Goal: Task Accomplishment & Management: Use online tool/utility

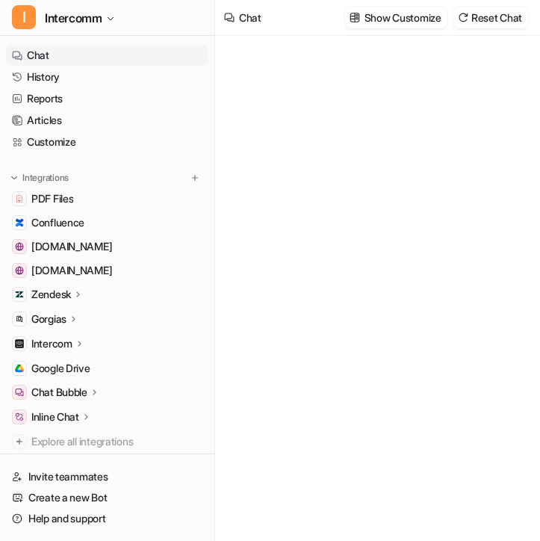
type textarea "**********"
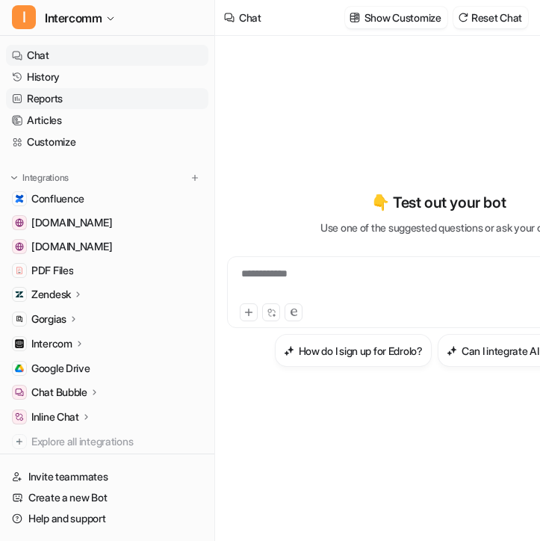
click at [100, 95] on link "Reports" at bounding box center [107, 98] width 202 height 21
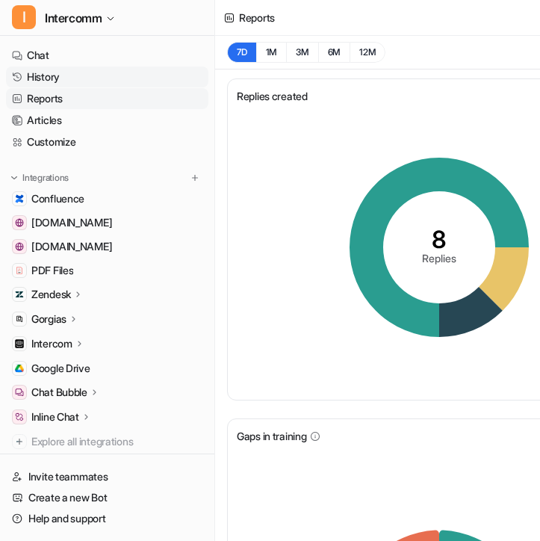
click at [75, 76] on link "History" at bounding box center [107, 76] width 202 height 21
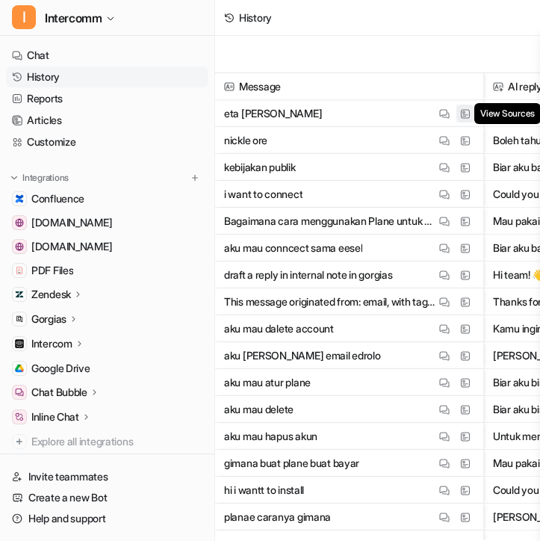
click at [463, 116] on img at bounding box center [465, 113] width 10 height 11
